Goal: Find specific page/section: Find specific page/section

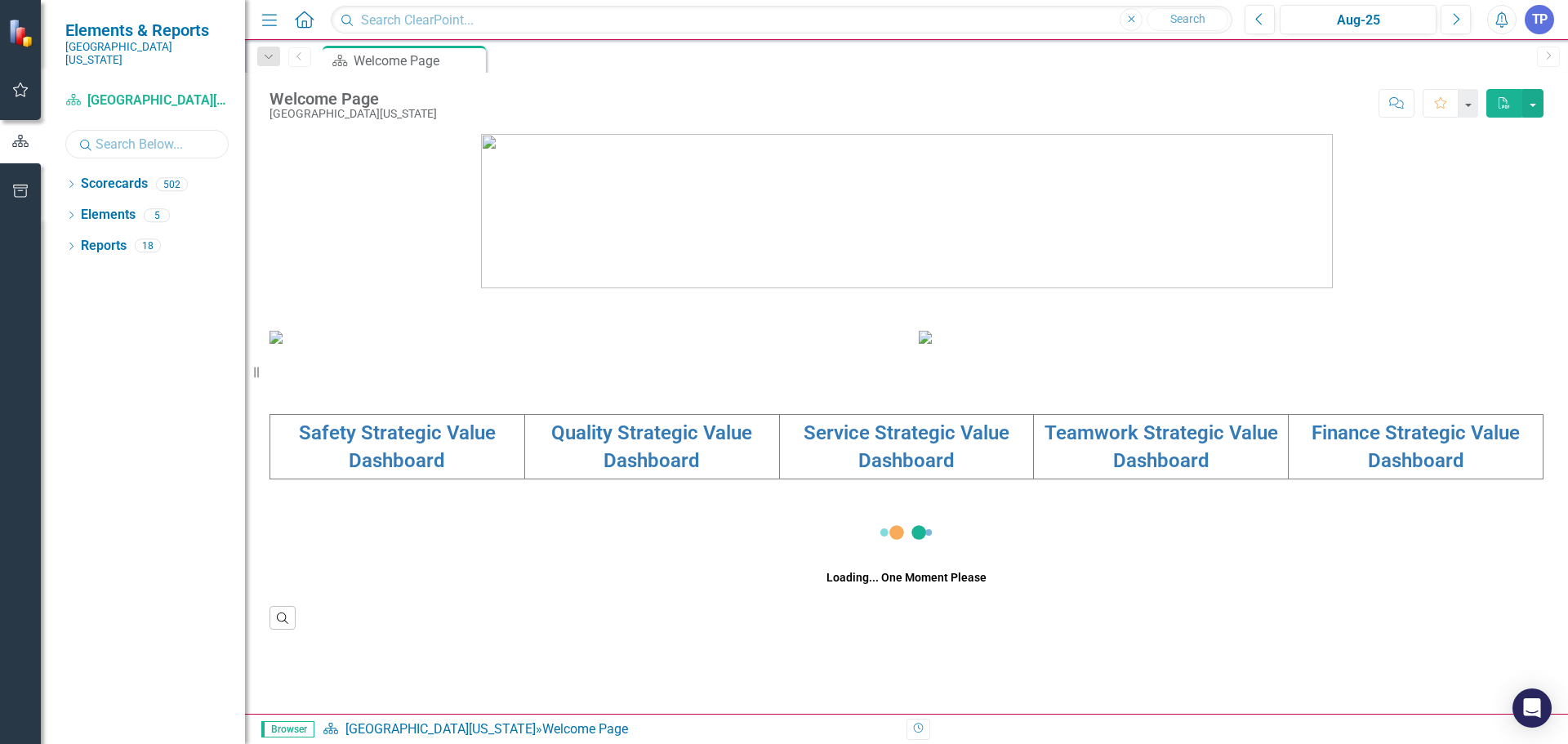
click at [121, 131] on input "text" at bounding box center [147, 143] width 163 height 28
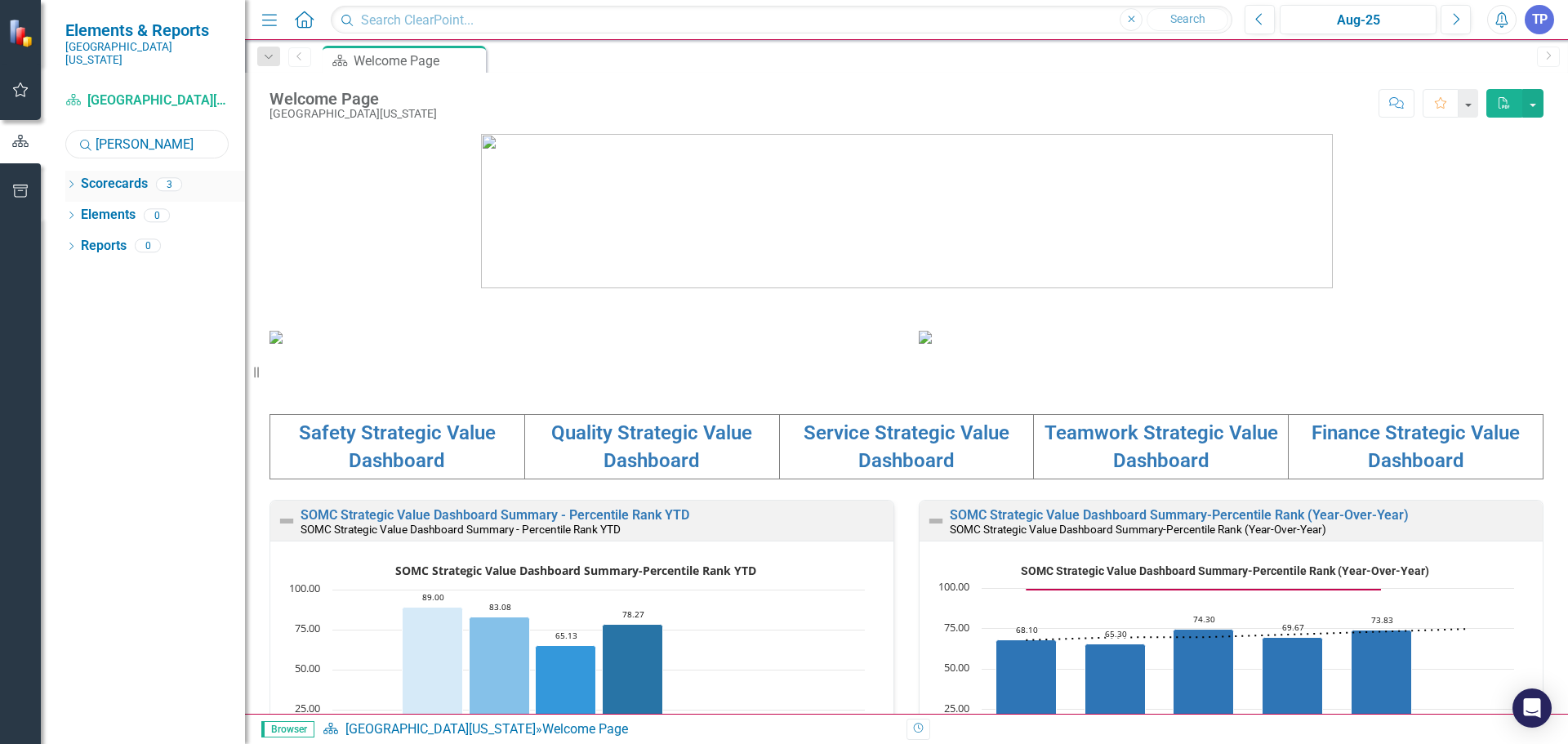
type input "[PERSON_NAME]"
click at [120, 174] on link "Scorecards" at bounding box center [114, 184] width 67 height 19
click at [72, 180] on icon at bounding box center [71, 184] width 4 height 8
click at [162, 269] on link "[PERSON_NAME], NP" at bounding box center [184, 277] width 123 height 19
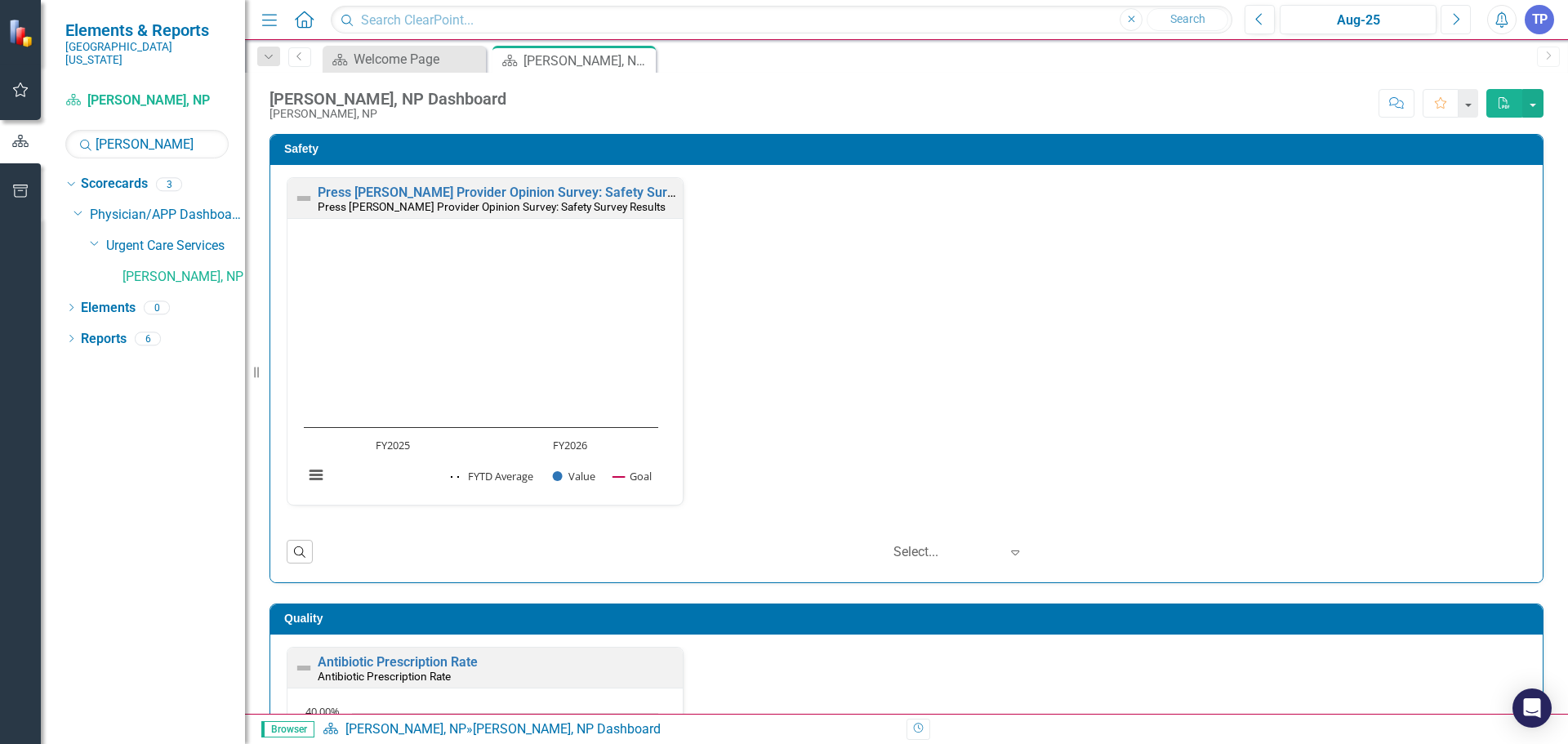
click at [1447, 25] on button "Next" at bounding box center [1455, 20] width 30 height 29
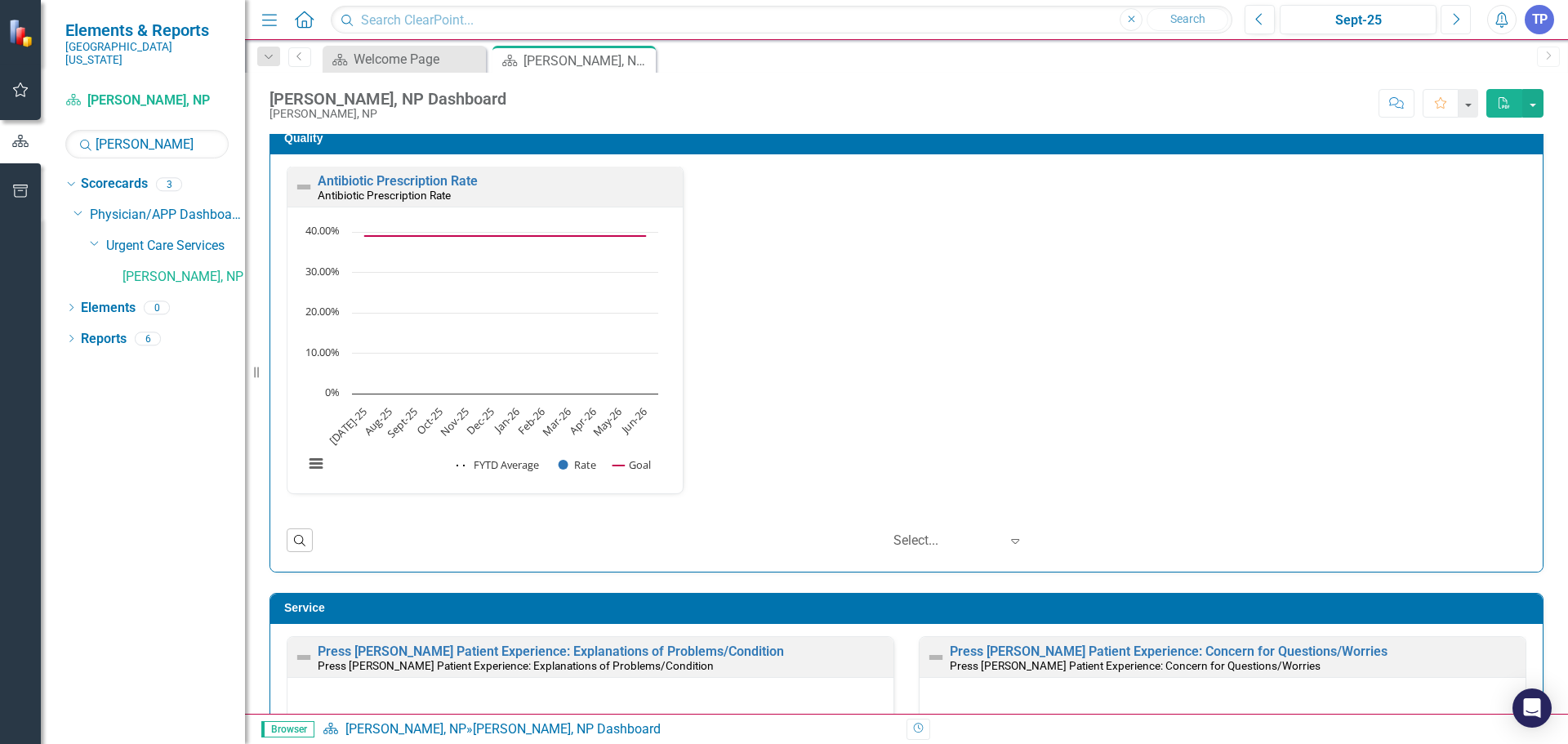
scroll to position [735, 0]
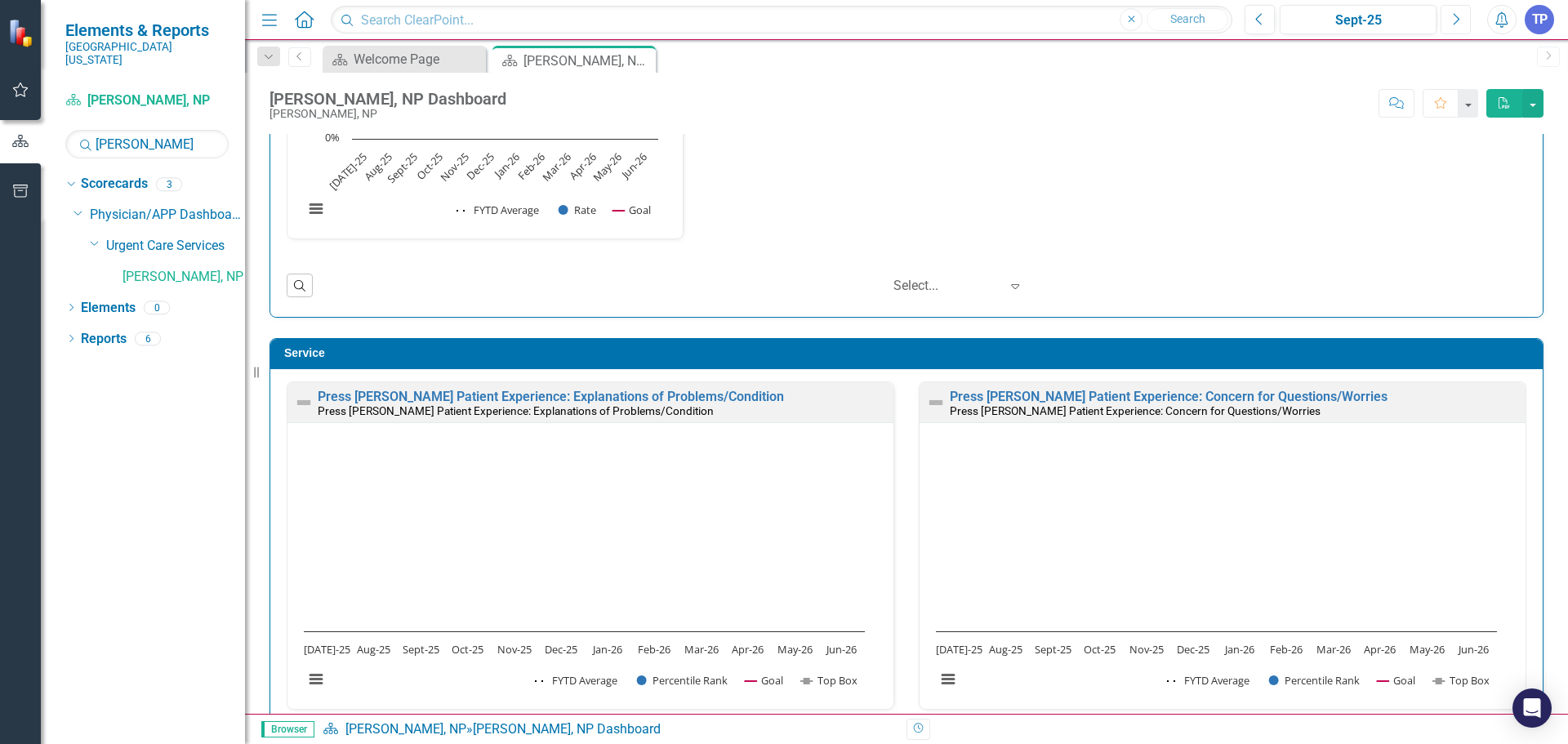
click at [1457, 21] on icon "Next" at bounding box center [1455, 19] width 9 height 15
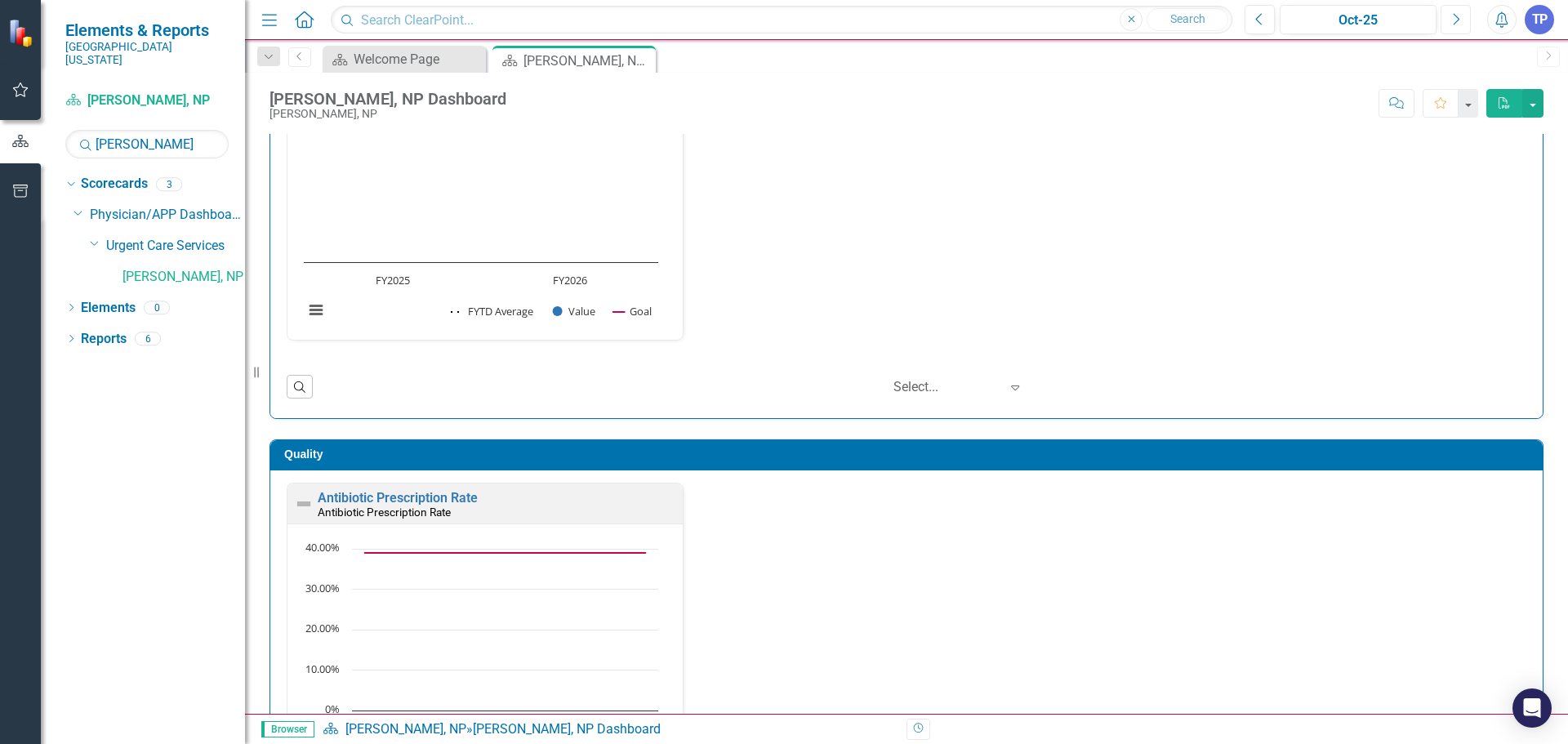
scroll to position [163, 0]
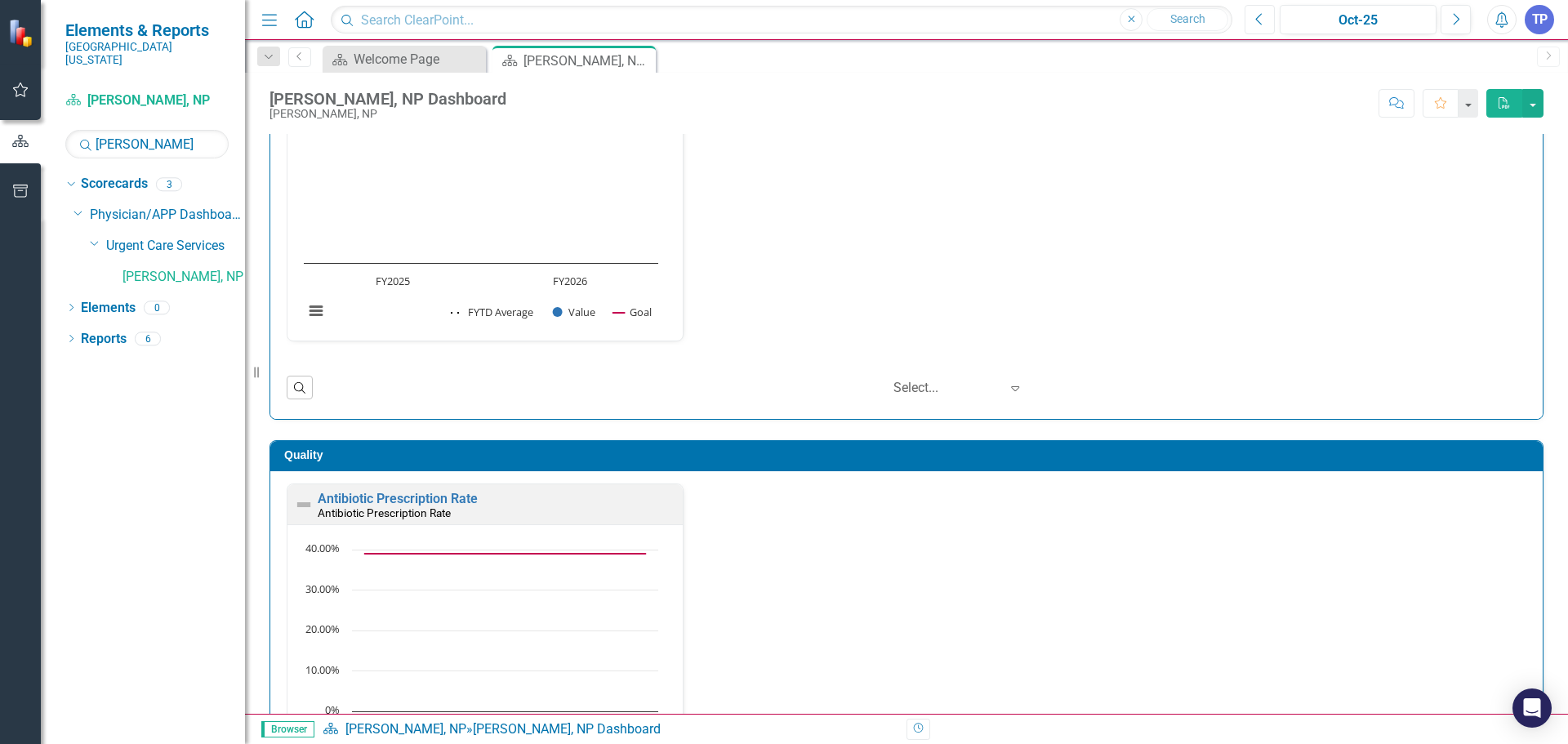
click at [1260, 12] on icon "Previous" at bounding box center [1260, 19] width 9 height 15
